Goal: Navigation & Orientation: Find specific page/section

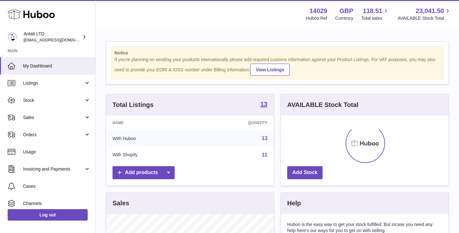
scroll to position [99, 168]
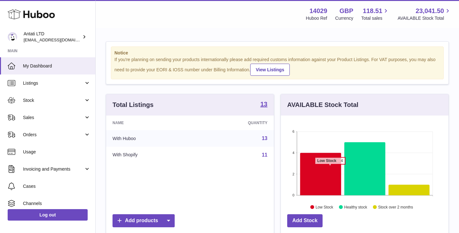
click at [330, 168] on icon at bounding box center [320, 174] width 41 height 42
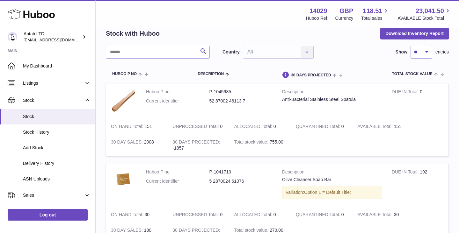
scroll to position [5, 0]
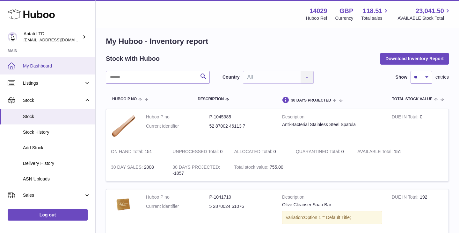
click at [57, 67] on span "My Dashboard" at bounding box center [57, 66] width 68 height 6
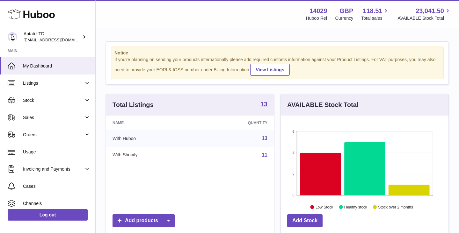
scroll to position [99, 168]
click at [376, 173] on icon at bounding box center [364, 168] width 41 height 53
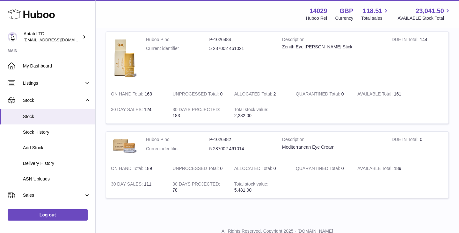
scroll to position [360, 0]
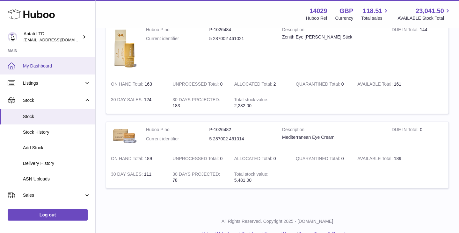
click at [46, 64] on span "My Dashboard" at bounding box center [57, 66] width 68 height 6
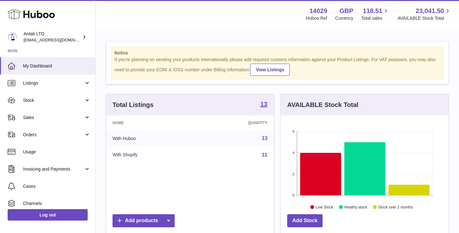
scroll to position [99, 168]
